Goal: Task Accomplishment & Management: Use online tool/utility

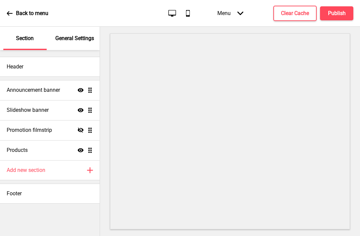
click at [234, 13] on div "Menu Arrow down" at bounding box center [230, 13] width 39 height 20
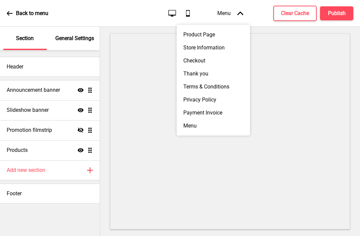
click at [222, 31] on div "Product Page" at bounding box center [213, 34] width 73 height 13
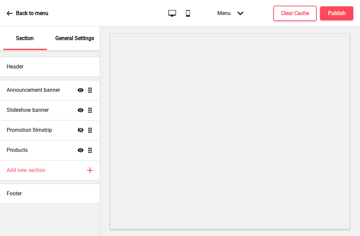
click at [235, 11] on div "Menu Arrow down" at bounding box center [230, 13] width 39 height 20
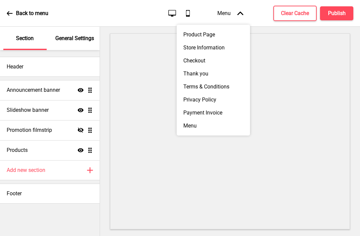
click at [207, 131] on div "Menu" at bounding box center [213, 125] width 73 height 13
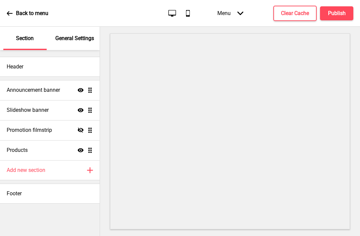
click at [23, 151] on h4 "Products" at bounding box center [17, 149] width 21 height 7
select select "list"
select select "side"
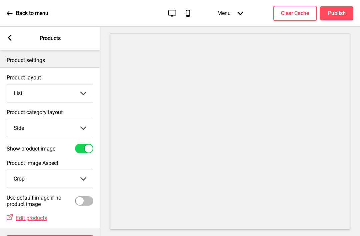
click at [237, 14] on div "Menu Arrow down" at bounding box center [230, 13] width 39 height 20
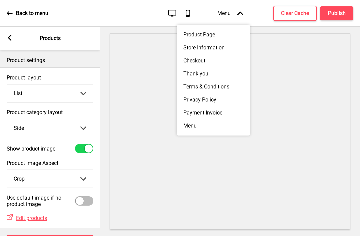
click at [234, 19] on div "Menu Arrow up" at bounding box center [230, 13] width 39 height 20
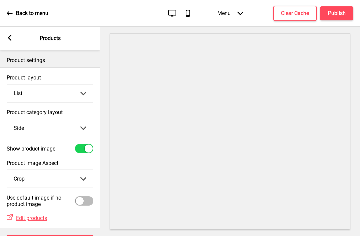
click at [8, 10] on div "Back to menu" at bounding box center [28, 13] width 42 height 18
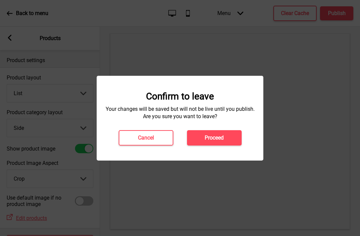
click at [151, 139] on h4 "Cancel" at bounding box center [146, 137] width 16 height 7
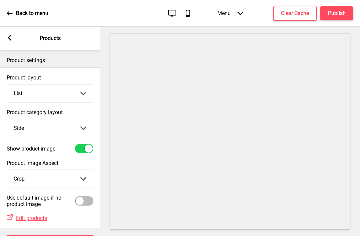
click at [231, 11] on div "Menu Arrow down" at bounding box center [230, 13] width 39 height 20
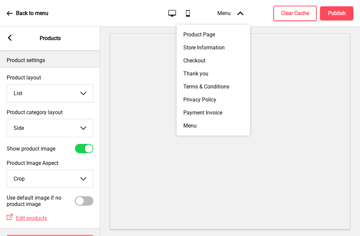
click at [221, 41] on div "Product Page" at bounding box center [213, 34] width 73 height 13
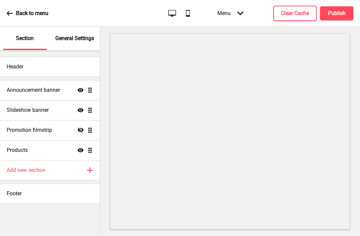
click at [96, 150] on div "Products Show Drag" at bounding box center [50, 150] width 100 height 20
select select "list"
select select "side"
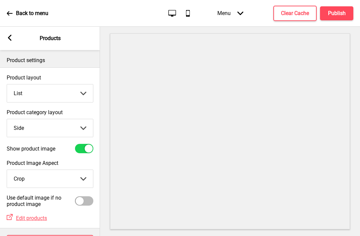
click at [12, 35] on rect at bounding box center [10, 38] width 6 height 6
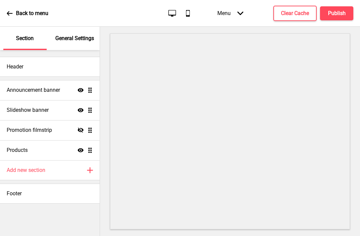
click at [85, 147] on div "Show Drag" at bounding box center [85, 150] width 15 height 6
select select "list"
select select "side"
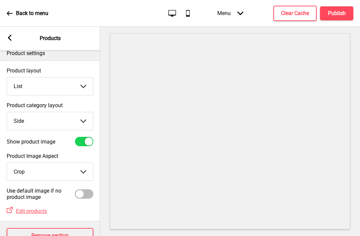
scroll to position [6, 0]
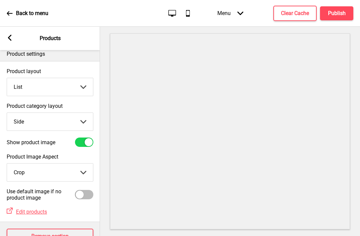
click at [29, 214] on span "Edit products" at bounding box center [31, 211] width 31 height 6
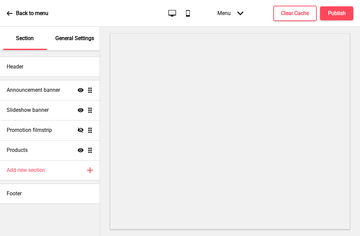
click at [236, 6] on div "Menu Arrow down" at bounding box center [230, 13] width 39 height 20
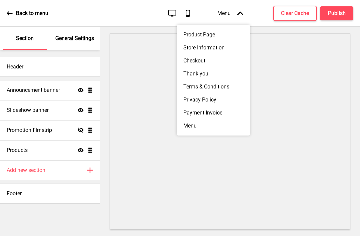
click at [221, 31] on div "Product Page" at bounding box center [213, 34] width 73 height 13
